Goal: Information Seeking & Learning: Learn about a topic

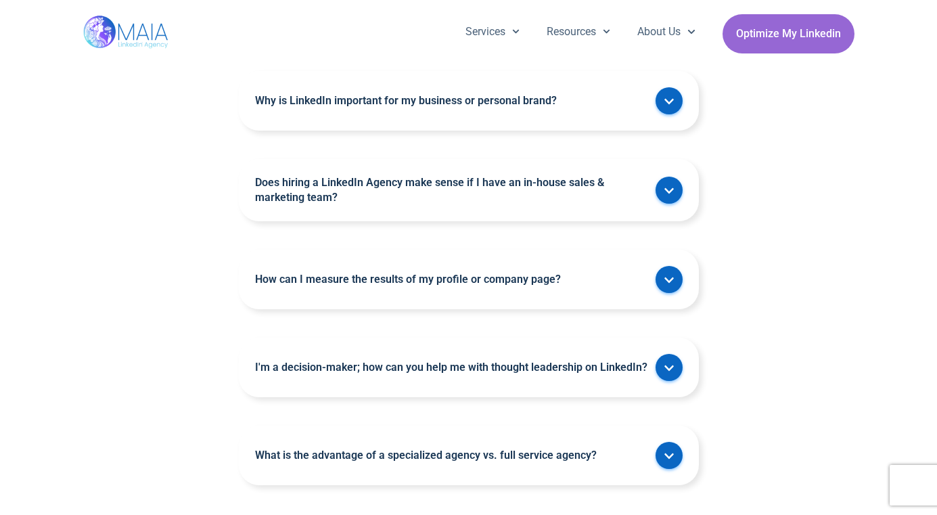
scroll to position [3451, 0]
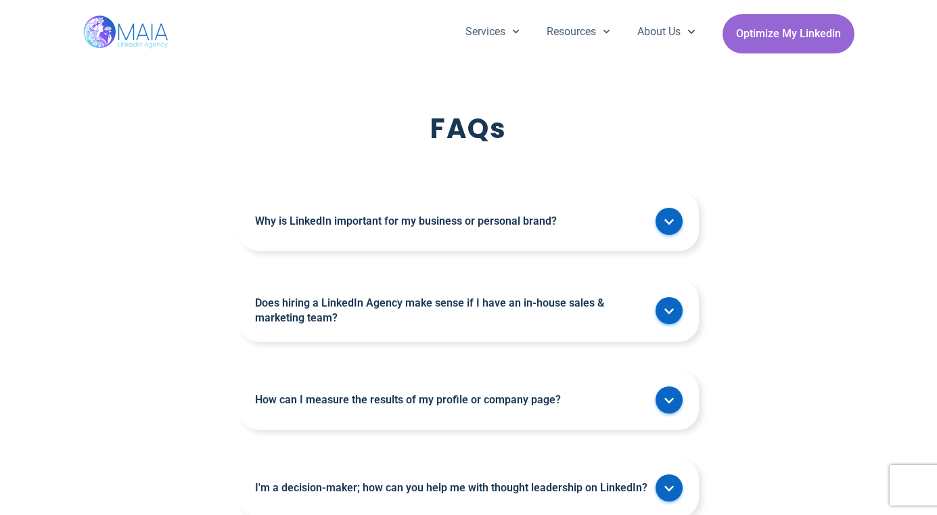
click at [532, 212] on div "Why is LinkedIn important for my business or personal brand?" at bounding box center [469, 222] width 460 height 60
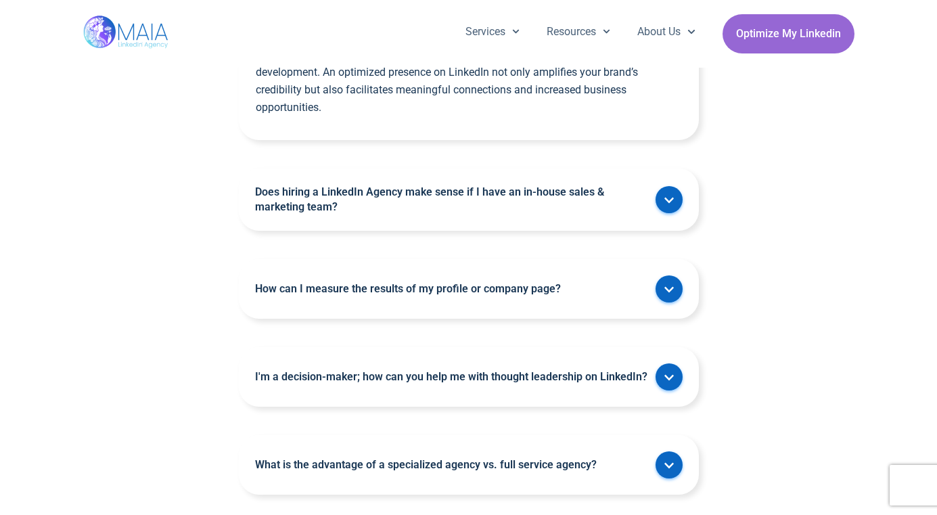
scroll to position [3657, 0]
click at [658, 275] on span at bounding box center [669, 288] width 27 height 27
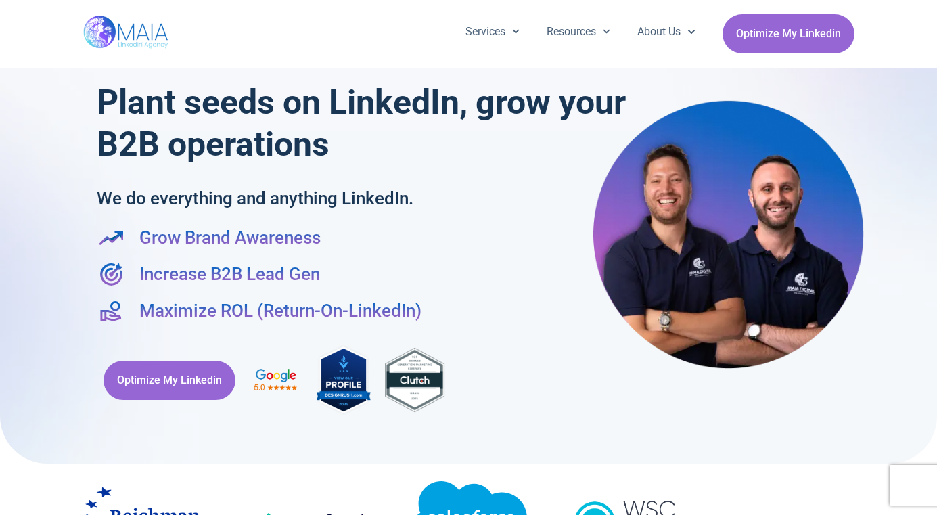
scroll to position [0, 0]
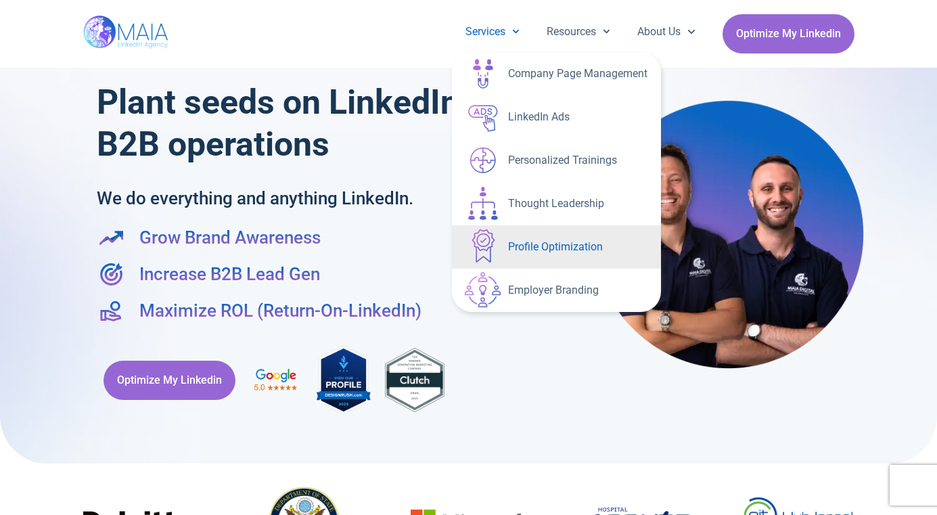
click at [619, 236] on link "Profile Optimization" at bounding box center [556, 246] width 209 height 43
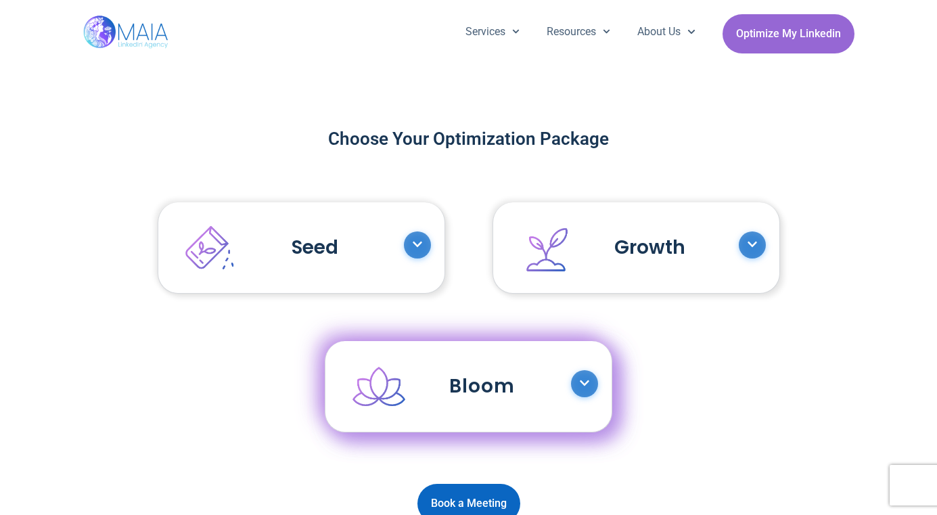
scroll to position [1164, 0]
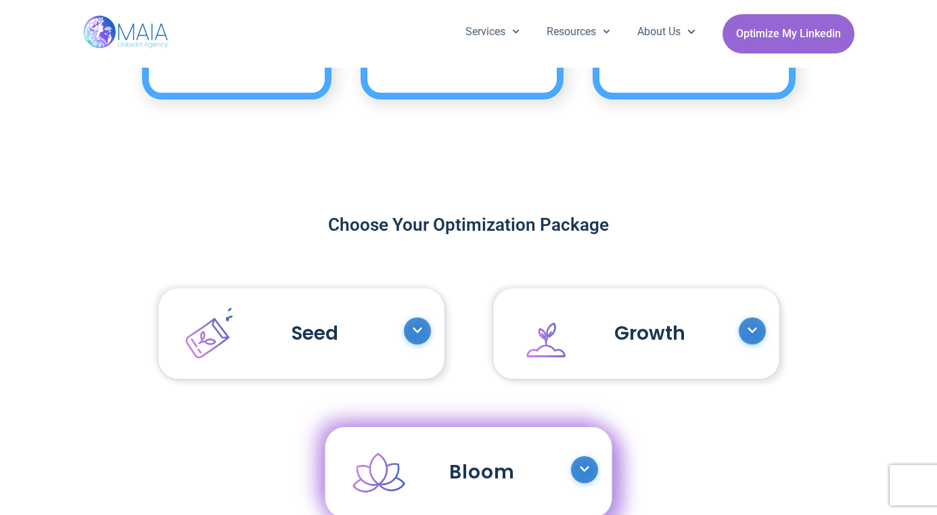
click at [424, 338] on span at bounding box center [417, 330] width 27 height 27
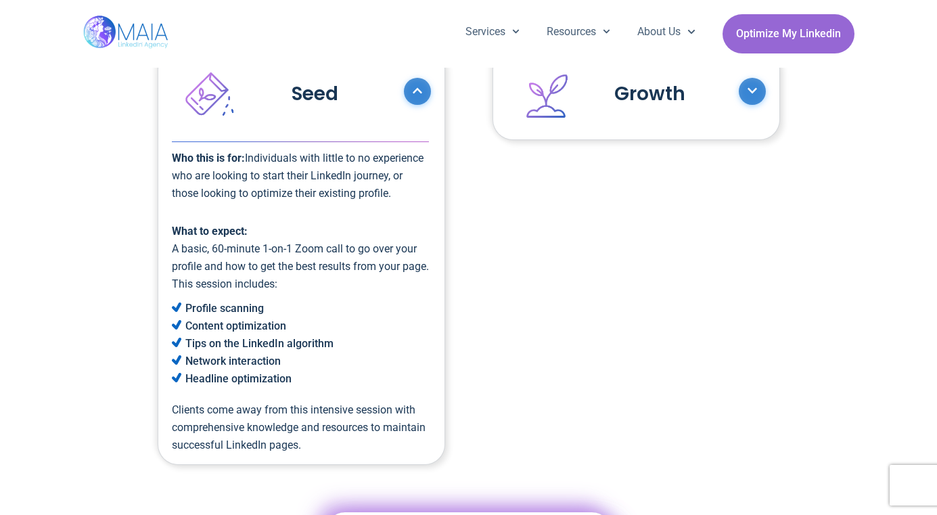
scroll to position [1402, 0]
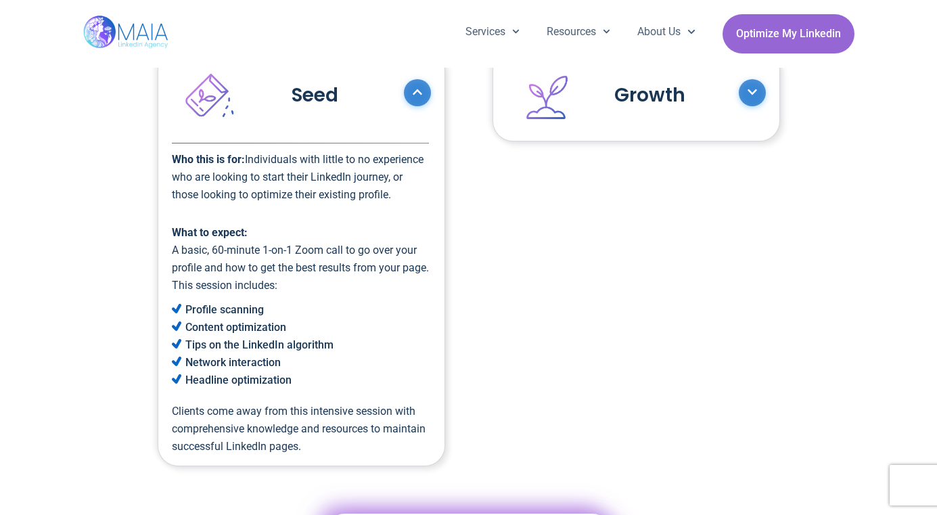
click at [752, 87] on icon at bounding box center [752, 92] width 11 height 11
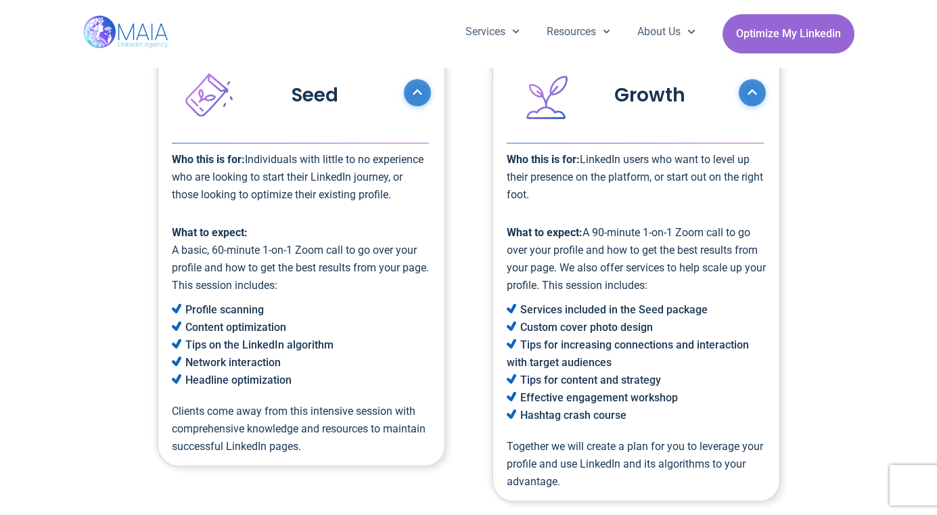
scroll to position [1603, 0]
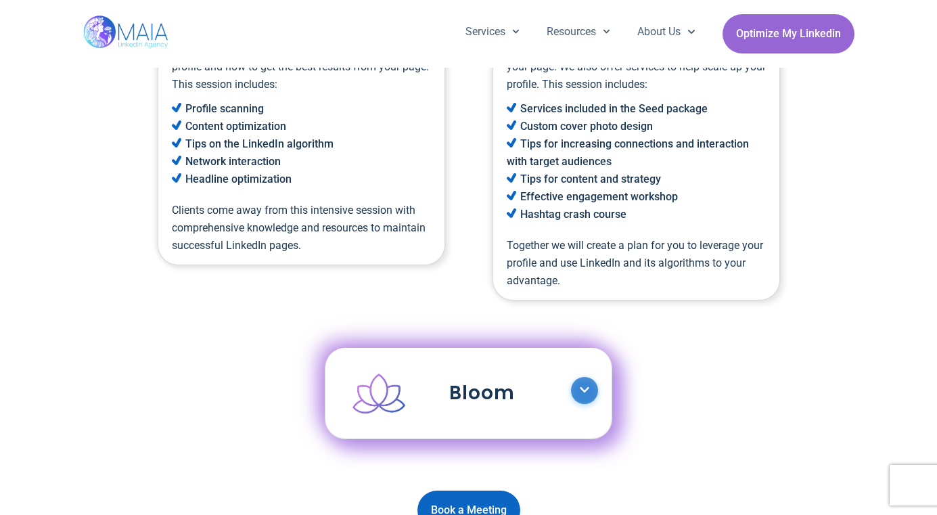
click at [578, 401] on div "Bloom" at bounding box center [468, 393] width 286 height 91
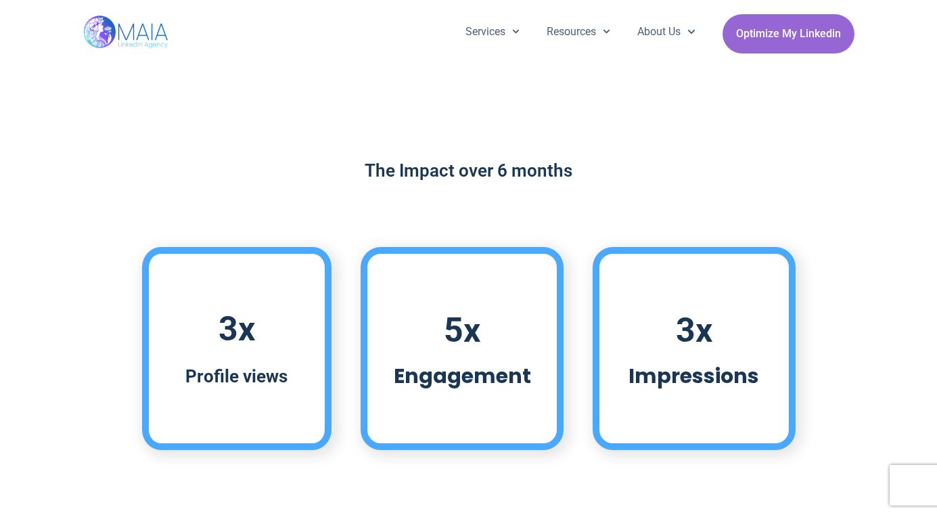
scroll to position [0, 0]
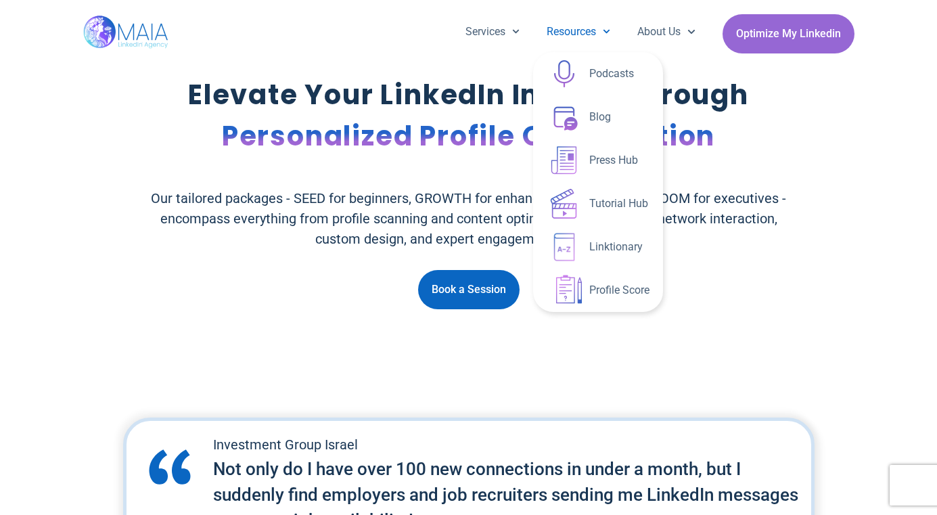
click at [579, 28] on link "Resources" at bounding box center [578, 31] width 91 height 35
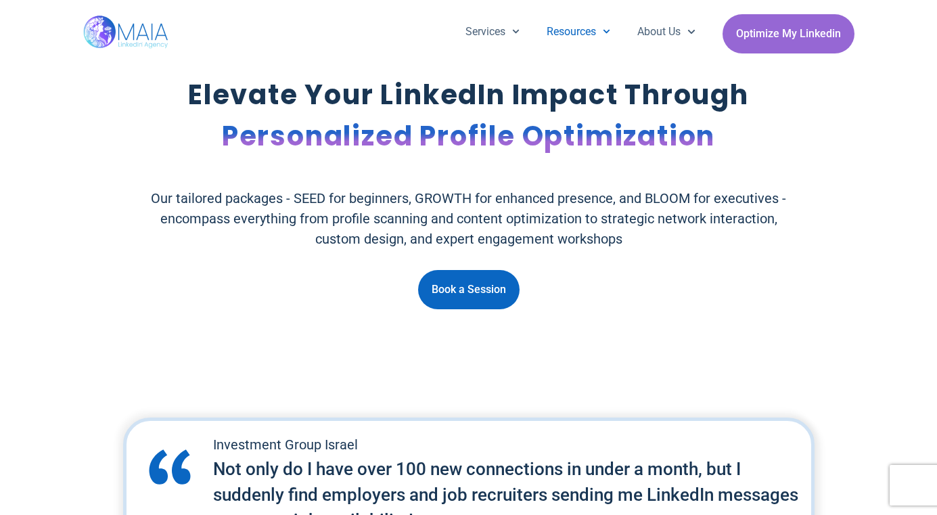
click at [579, 28] on link "Resources" at bounding box center [578, 31] width 91 height 35
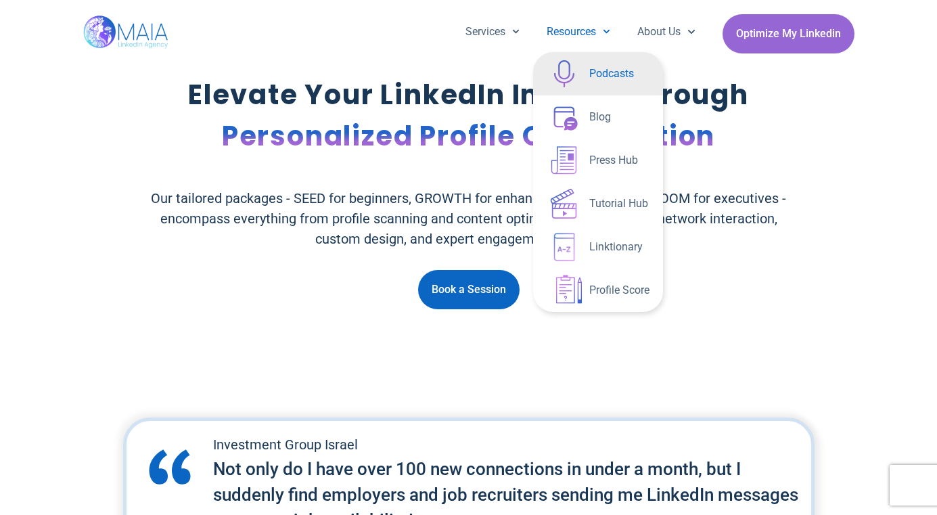
click at [586, 63] on link "Podcasts" at bounding box center [598, 73] width 130 height 43
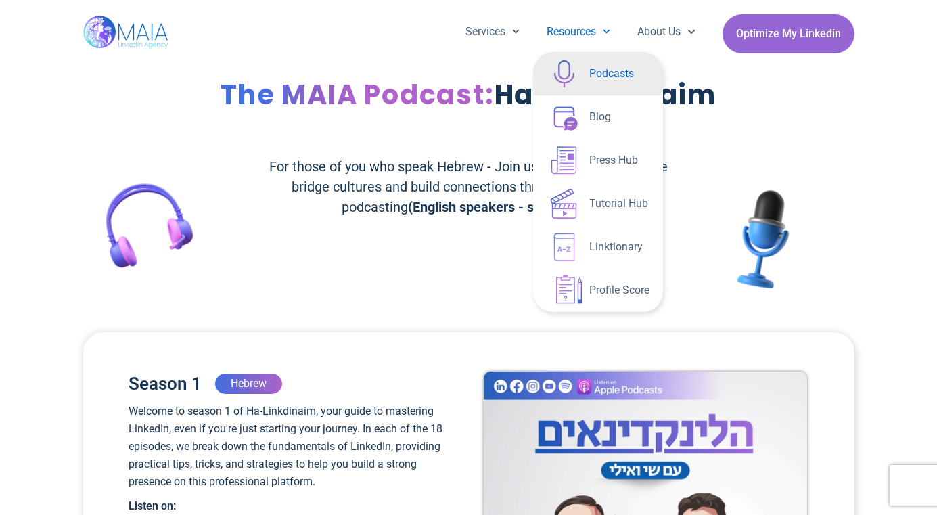
click at [576, 30] on link "Resources" at bounding box center [578, 31] width 91 height 35
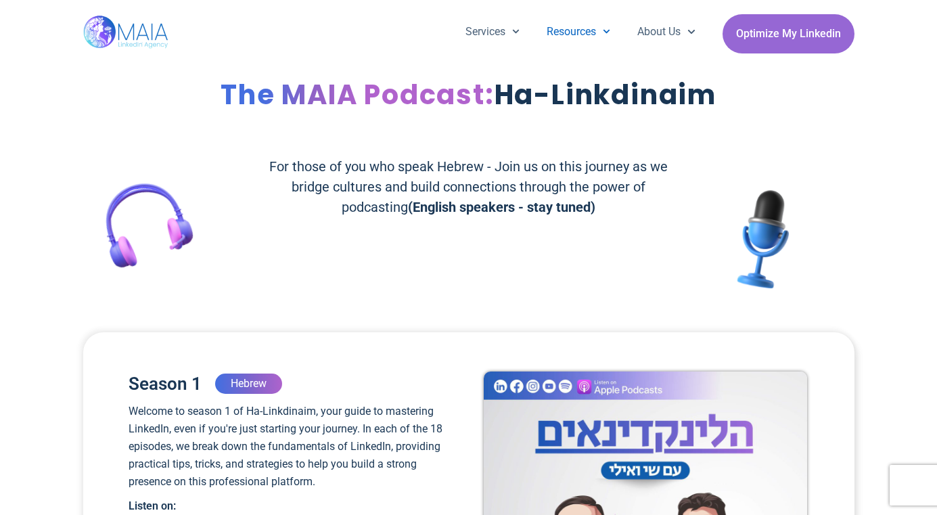
click at [576, 30] on link "Resources" at bounding box center [578, 31] width 91 height 35
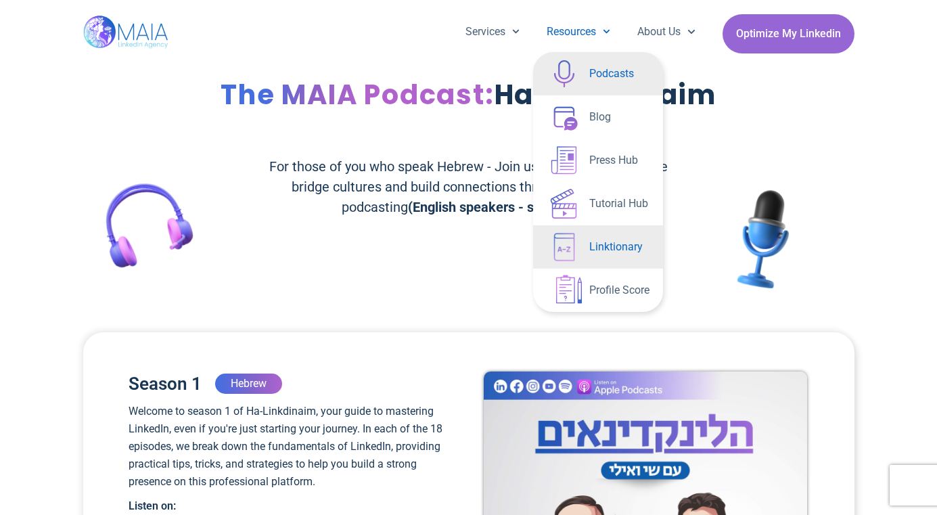
click at [621, 252] on link "Linktionary" at bounding box center [598, 246] width 130 height 43
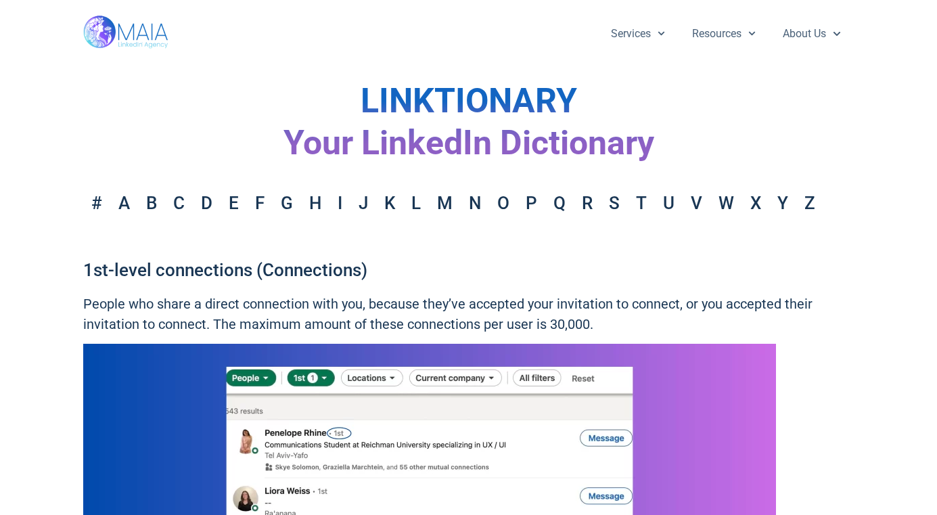
click at [164, 28] on img at bounding box center [126, 34] width 87 height 68
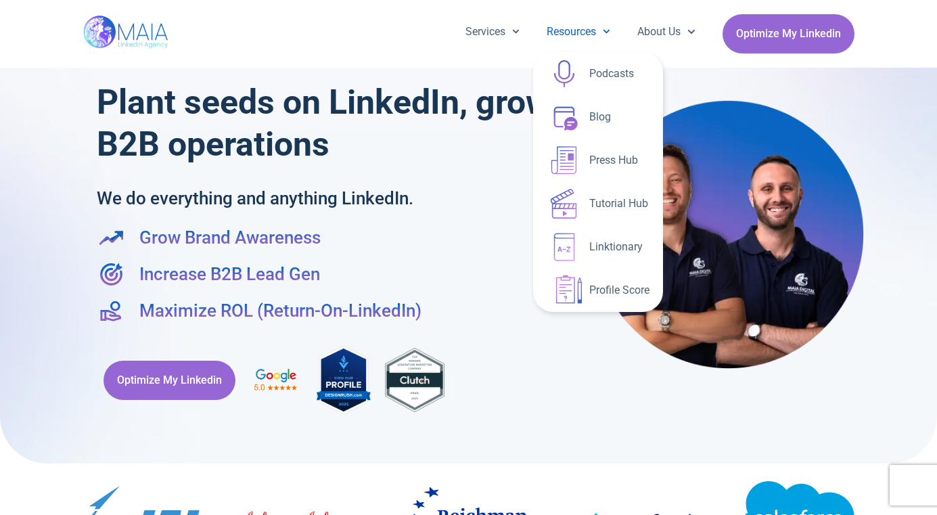
click at [570, 37] on link "Resources" at bounding box center [578, 31] width 91 height 35
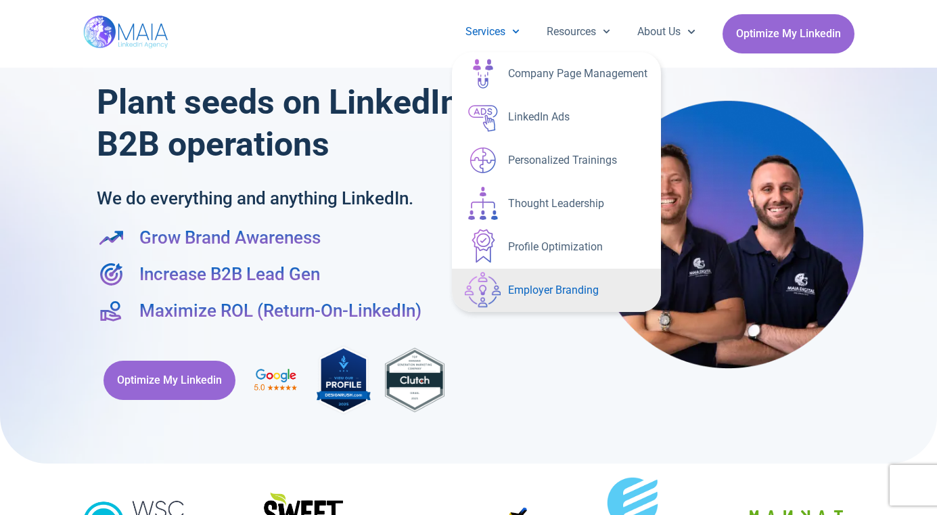
click at [555, 302] on link "Employer Branding" at bounding box center [556, 290] width 209 height 43
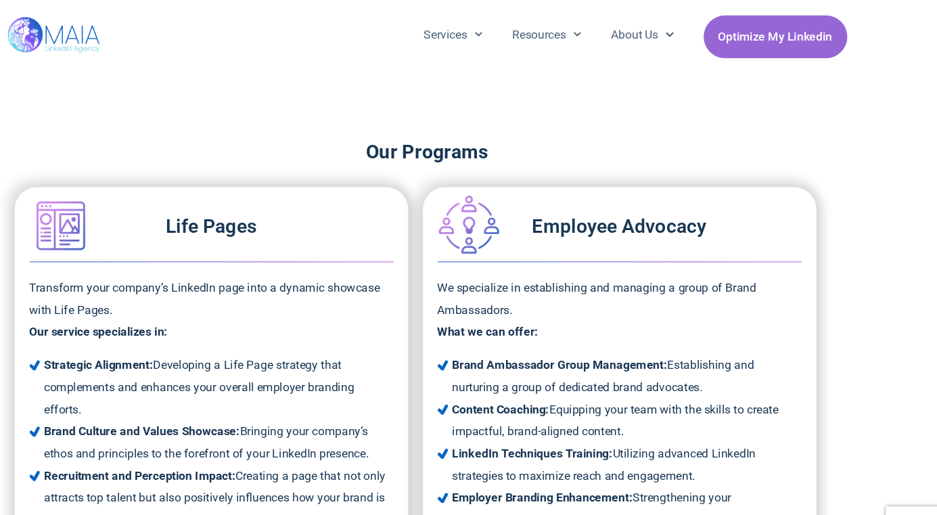
scroll to position [888, 0]
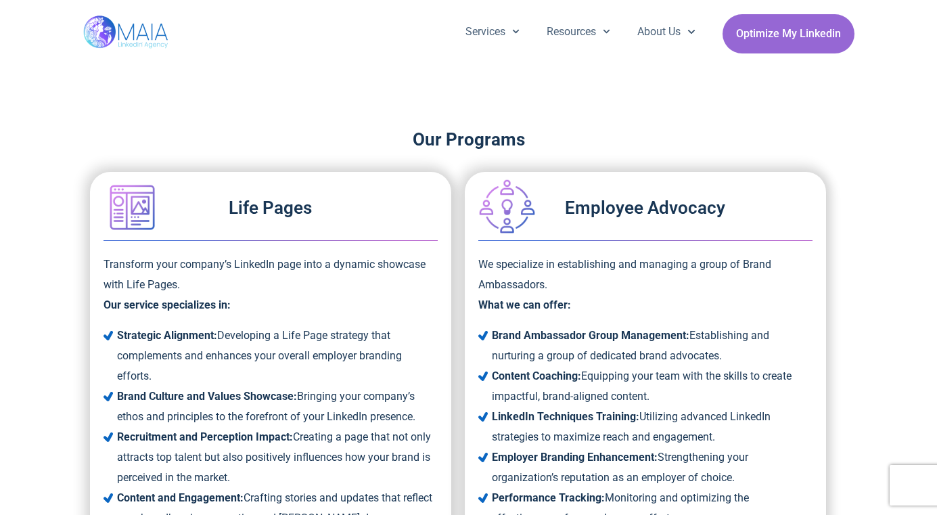
click at [144, 30] on img at bounding box center [126, 34] width 87 height 68
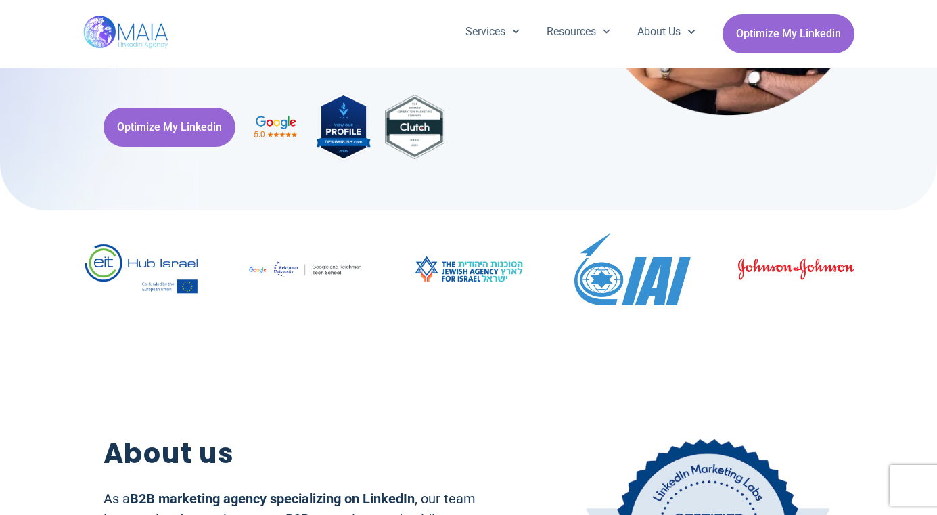
scroll to position [251, 0]
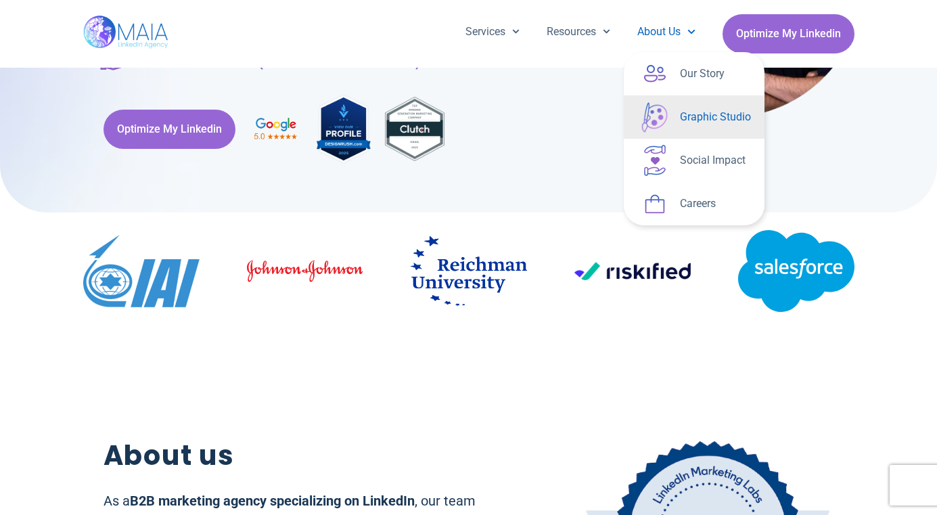
click at [688, 114] on link "Graphic Studio" at bounding box center [694, 116] width 141 height 43
